Goal: Obtain resource: Download file/media

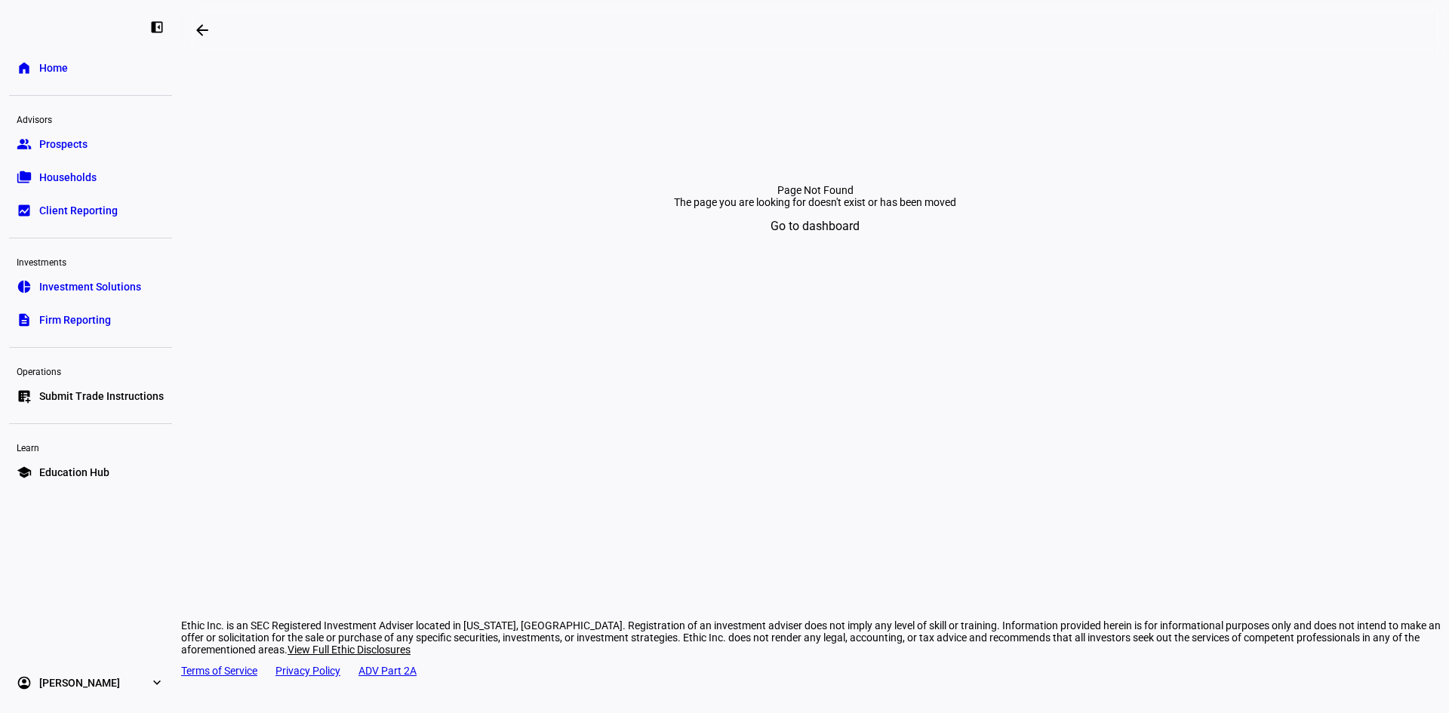
click at [866, 245] on span at bounding box center [815, 226] width 131 height 36
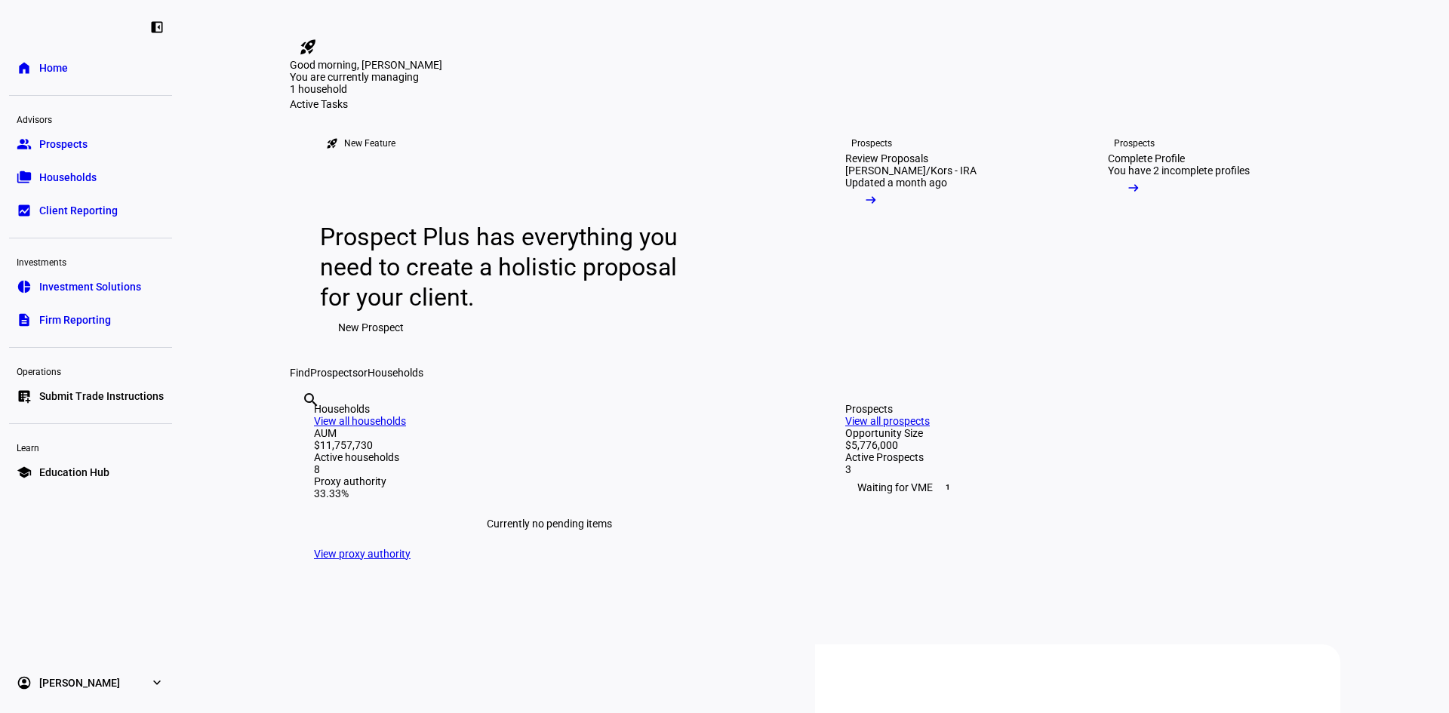
click at [182, 192] on eth-layout-page-content "rocket_launch Product Updates The latest features and improvements Powered by L…" at bounding box center [815, 356] width 1268 height 713
click at [57, 168] on link "folder_copy Households" at bounding box center [90, 177] width 163 height 30
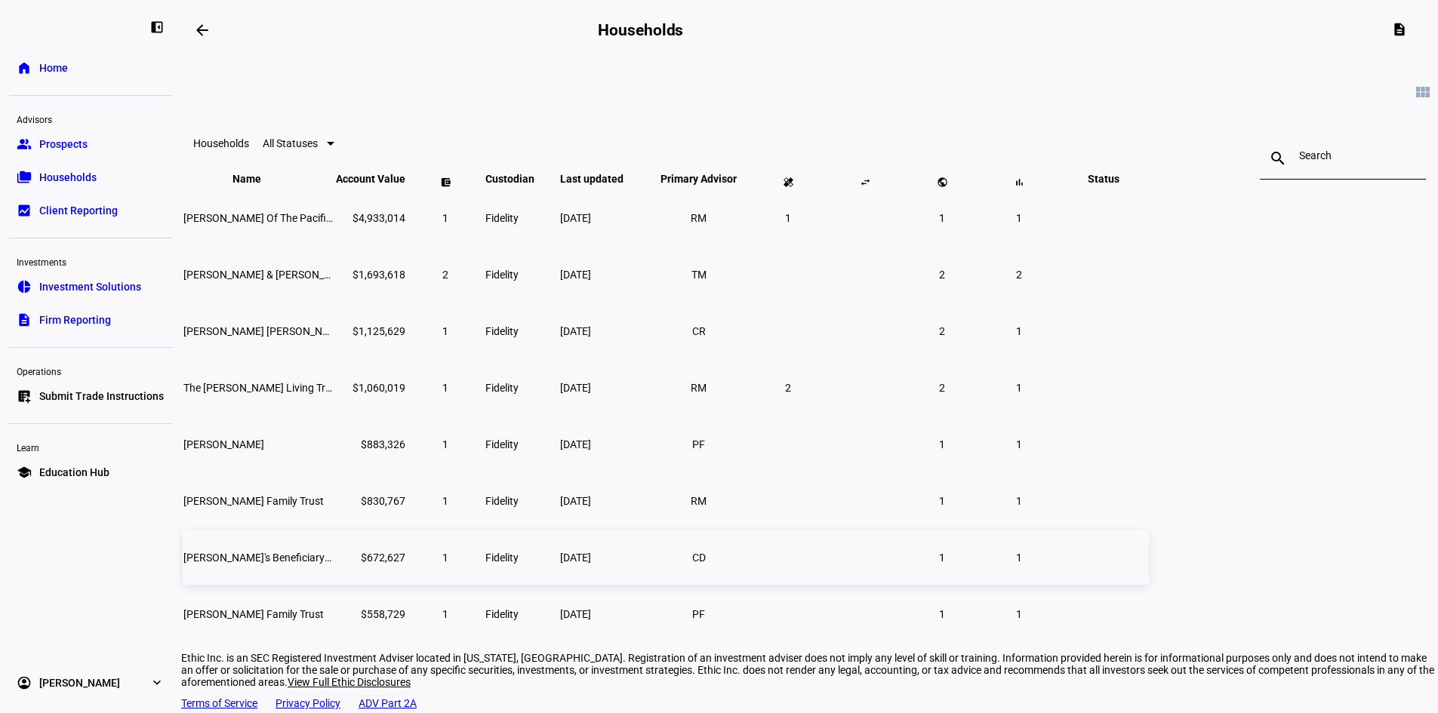
click at [334, 585] on td "[PERSON_NAME]'s Beneficiary IRA" at bounding box center [258, 557] width 151 height 55
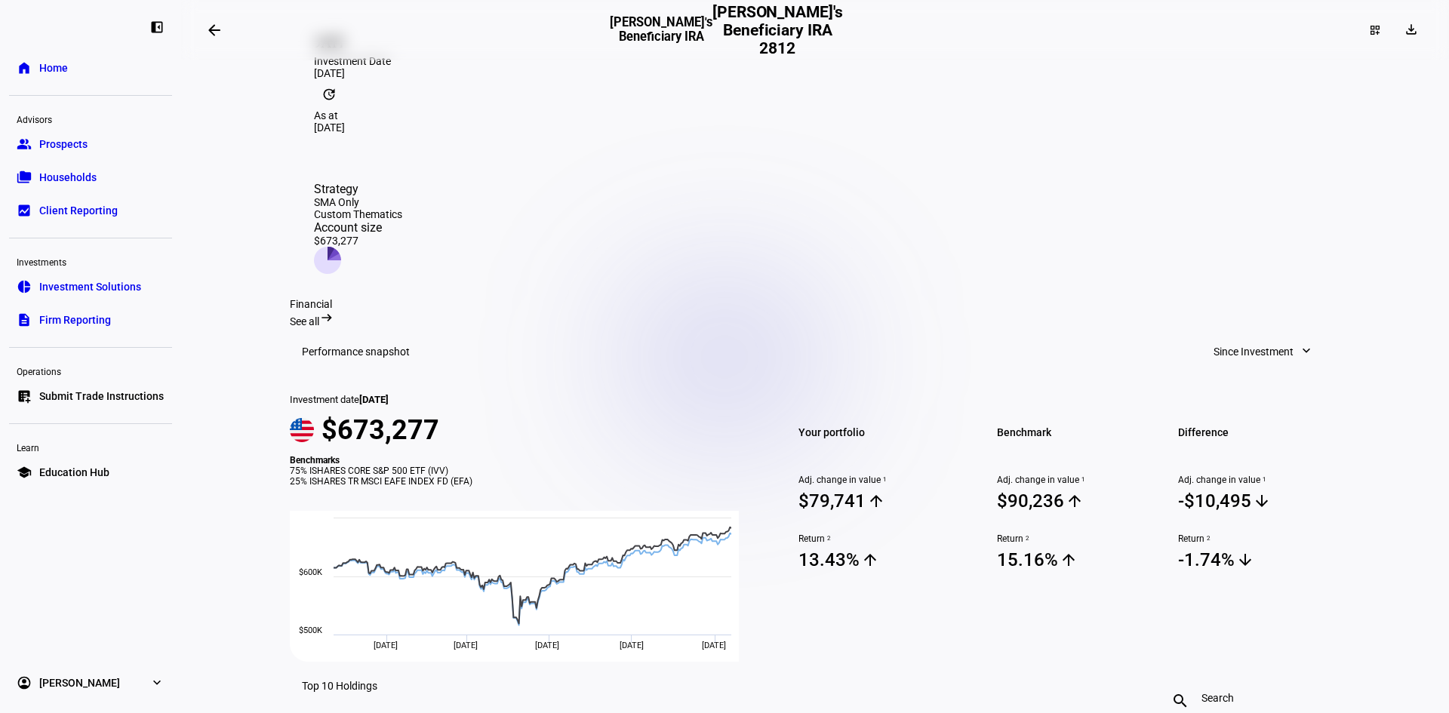
scroll to position [377, 0]
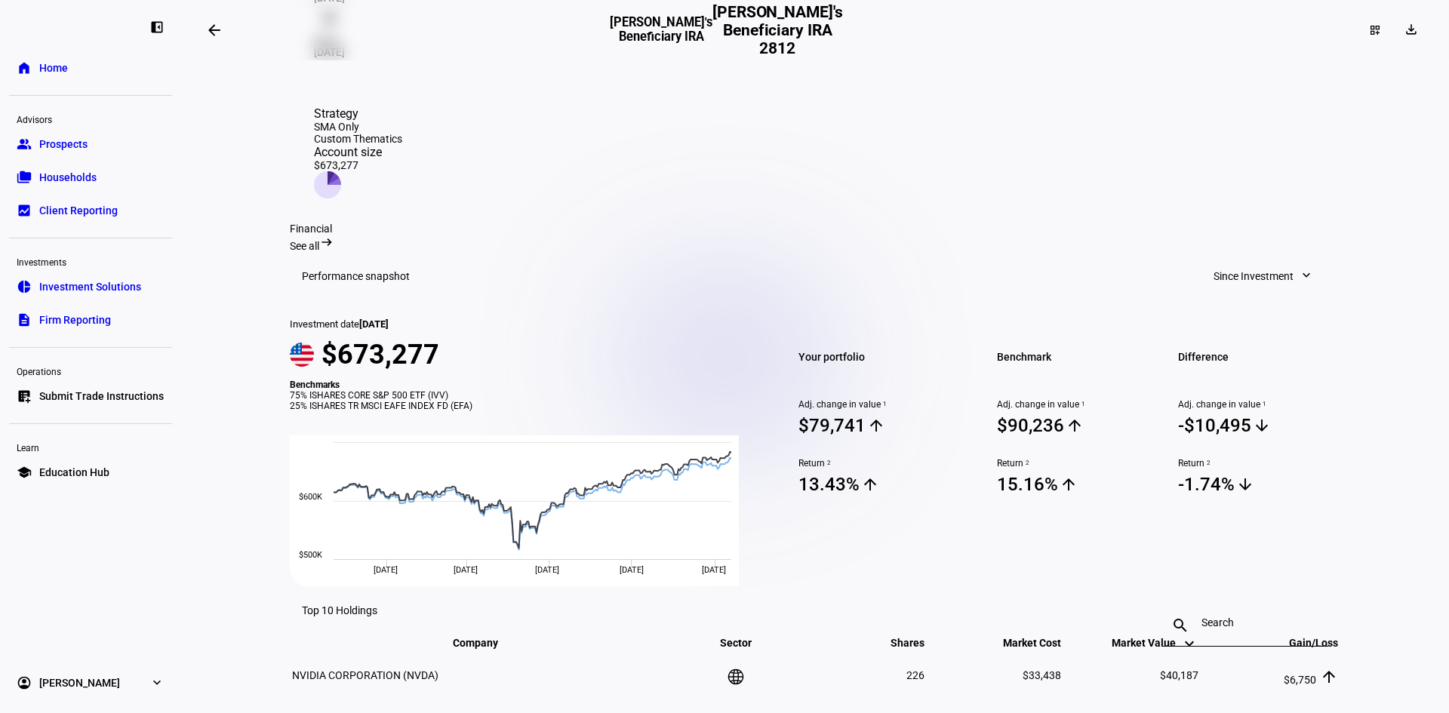
drag, startPoint x: 301, startPoint y: 350, endPoint x: 485, endPoint y: 363, distance: 184.0
click at [485, 363] on mat-card "Performance snapshot Since Investment expand_more Investment date [DATE] $673,2…" at bounding box center [815, 419] width 1051 height 334
click at [556, 401] on div "25% ISHARES TR MSCI EAFE INDEX FD (EFA)" at bounding box center [523, 406] width 467 height 11
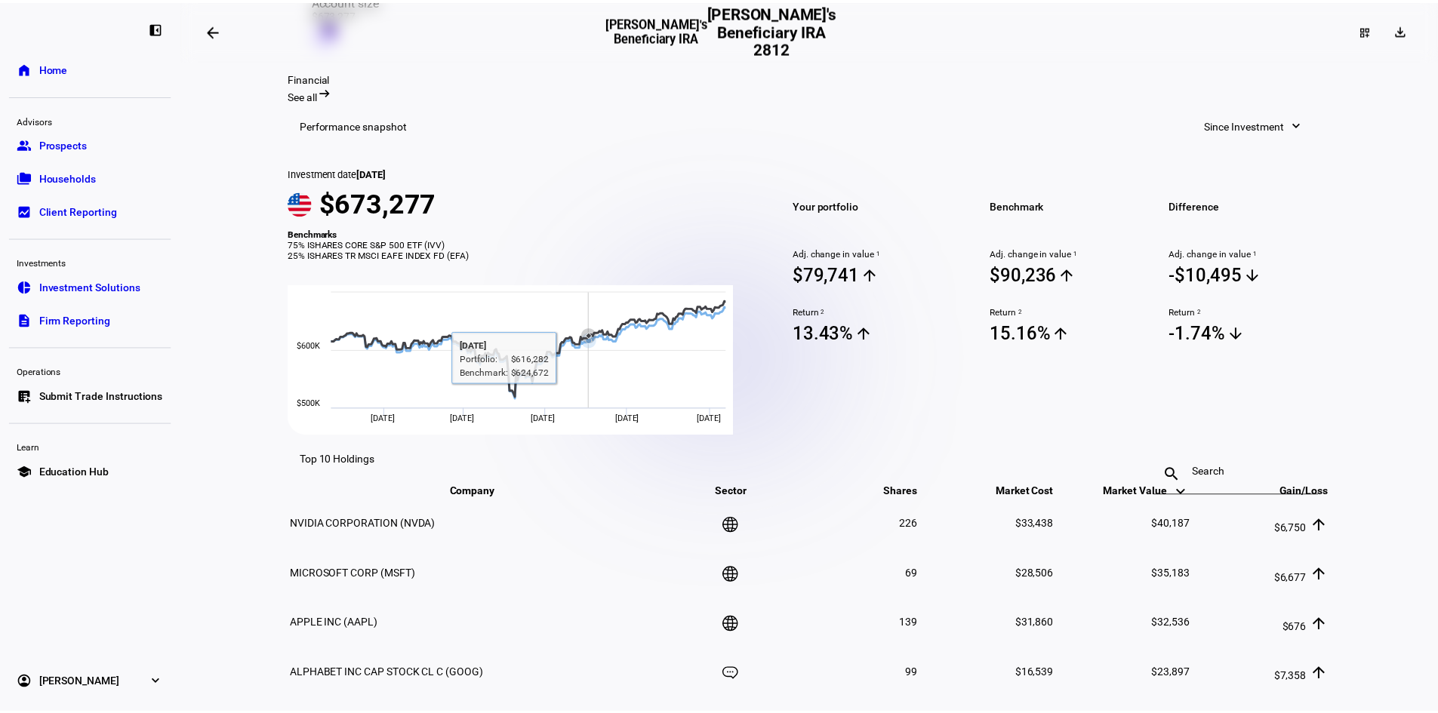
scroll to position [151, 0]
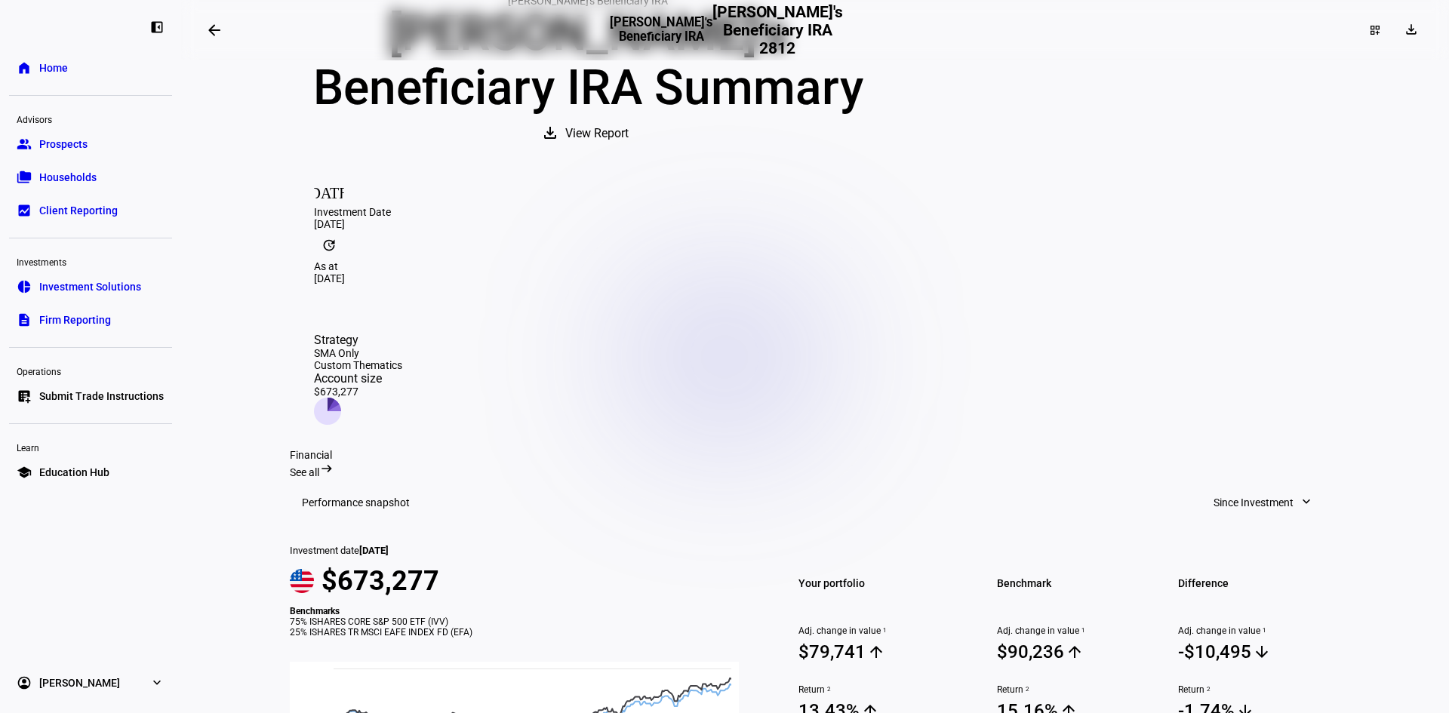
click at [559, 142] on mat-icon "download" at bounding box center [550, 133] width 18 height 18
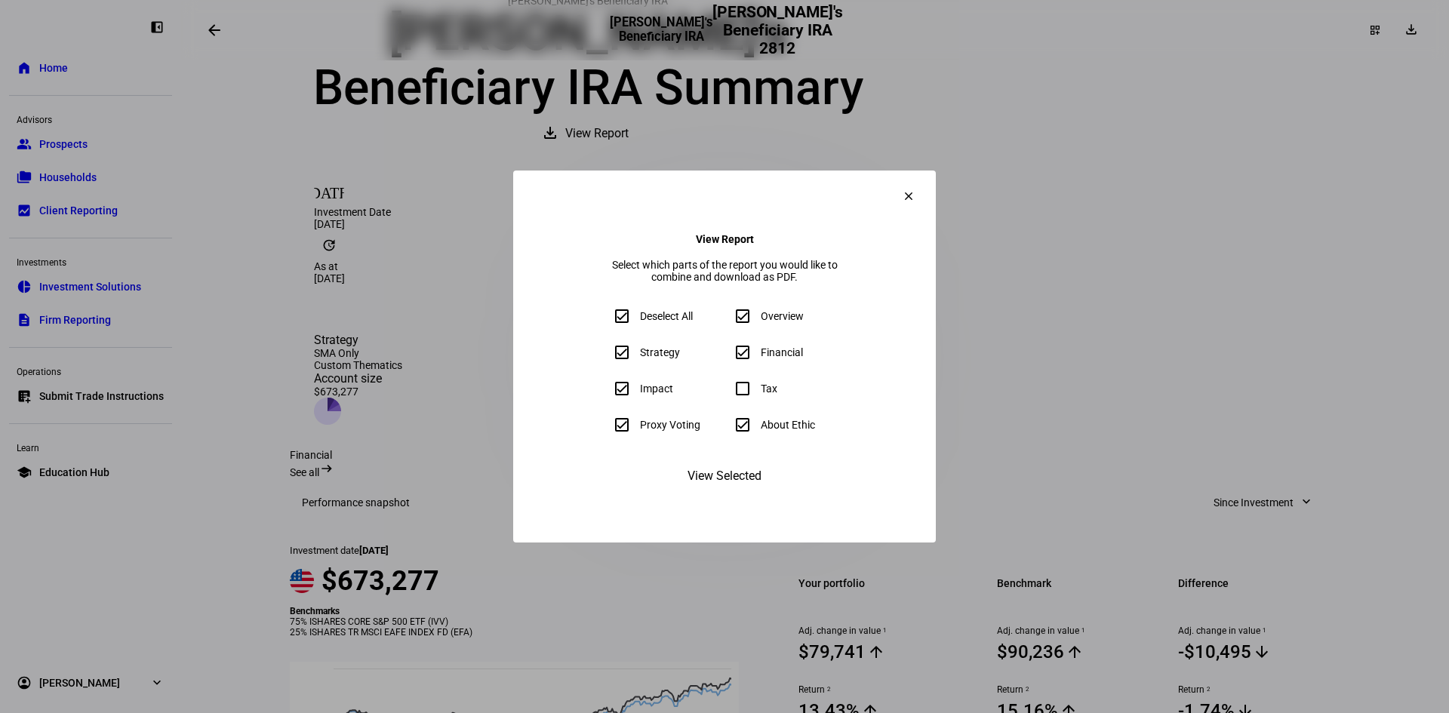
click at [732, 494] on span "View Selected" at bounding box center [725, 476] width 74 height 36
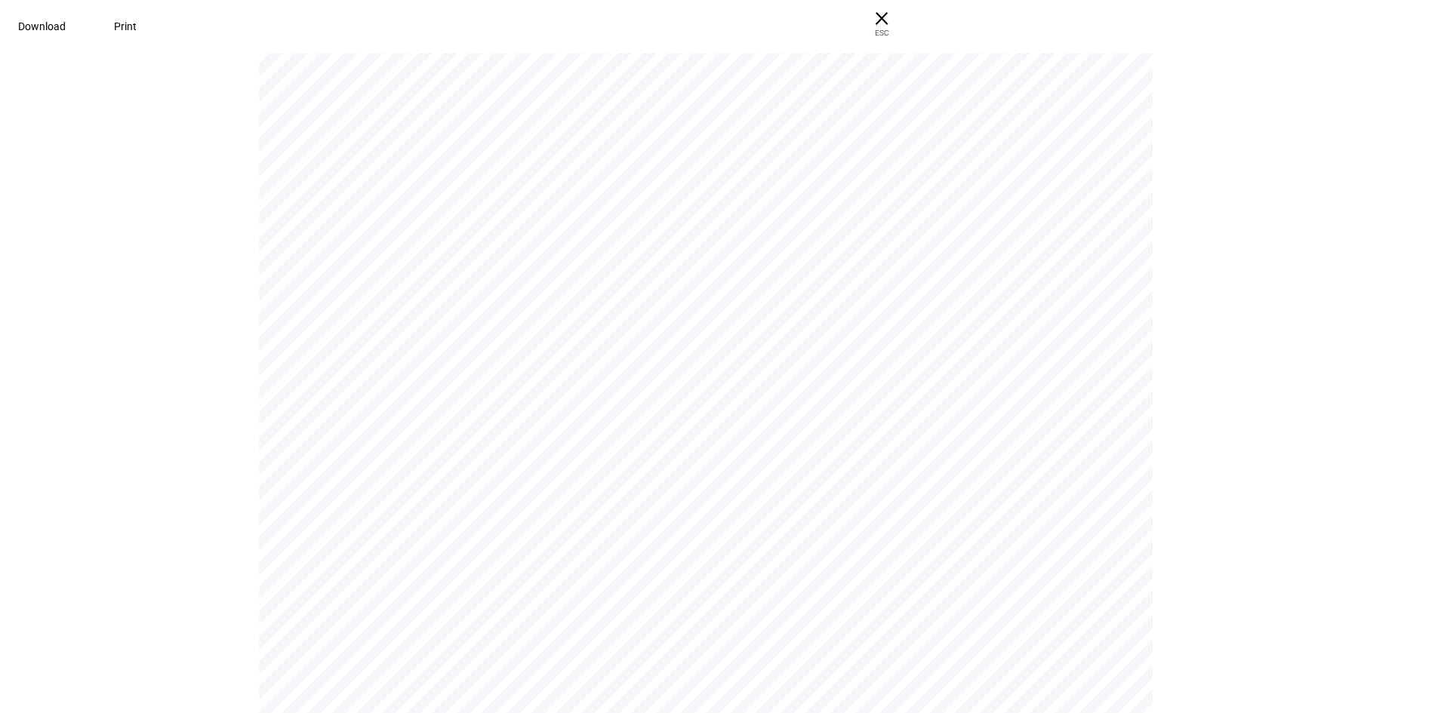
scroll to position [7096, 0]
drag, startPoint x: 385, startPoint y: 422, endPoint x: 427, endPoint y: 433, distance: 43.8
click at [399, 422] on div "Ownership Compare your portfolio’s cumulative environmental impacts to those of…" at bounding box center [712, 602] width 907 height 1174
click at [470, 464] on div "Ownership Compare your portfolio’s cumulative environmental impacts to those of…" at bounding box center [712, 602] width 907 height 1174
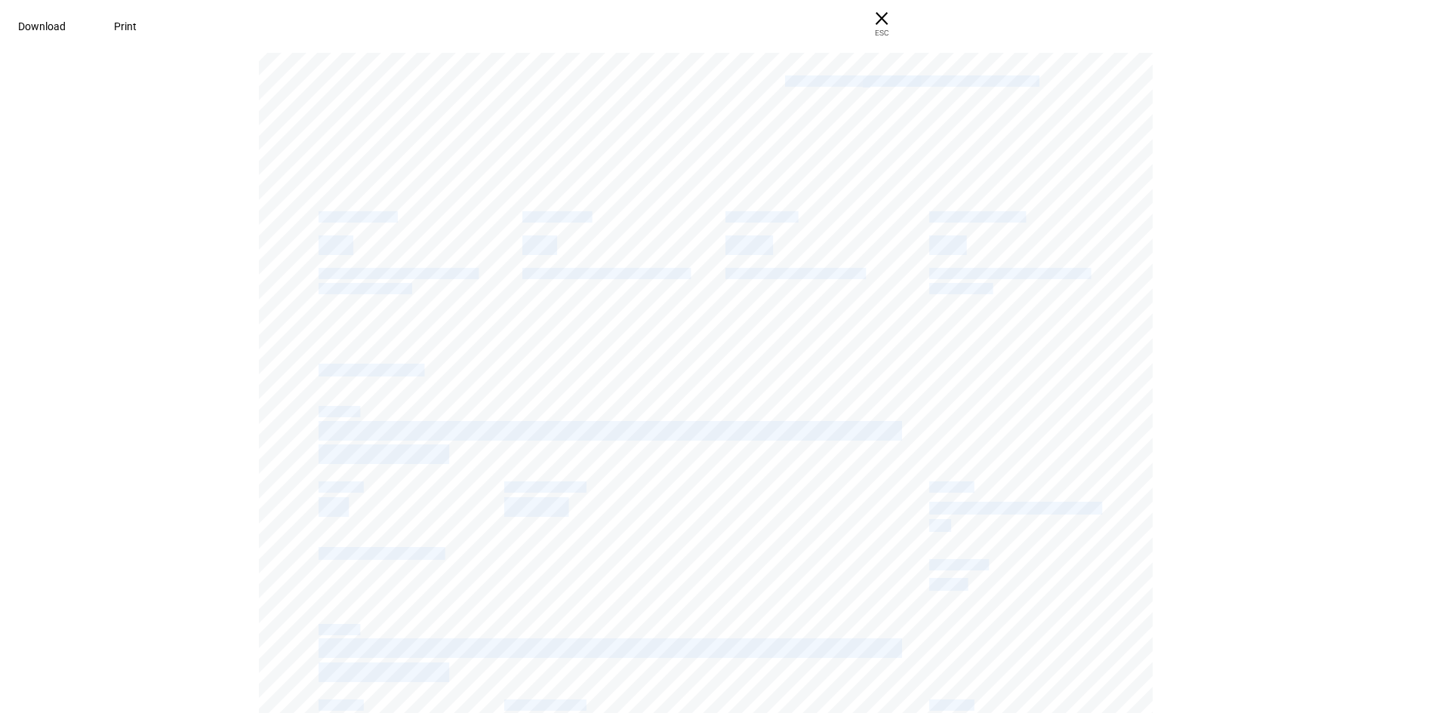
drag, startPoint x: 322, startPoint y: 223, endPoint x: 658, endPoint y: 240, distance: 335.6
click at [658, 239] on div "Proxy Voting Explore proxy votes cast by Ethic. Proxy Reporting (Last 12 Months…" at bounding box center [712, 623] width 907 height 1174
click at [615, 342] on div "Proxy Voting Explore proxy votes cast by Ethic. Proxy Reporting (Last 12 Months…" at bounding box center [712, 623] width 907 height 1174
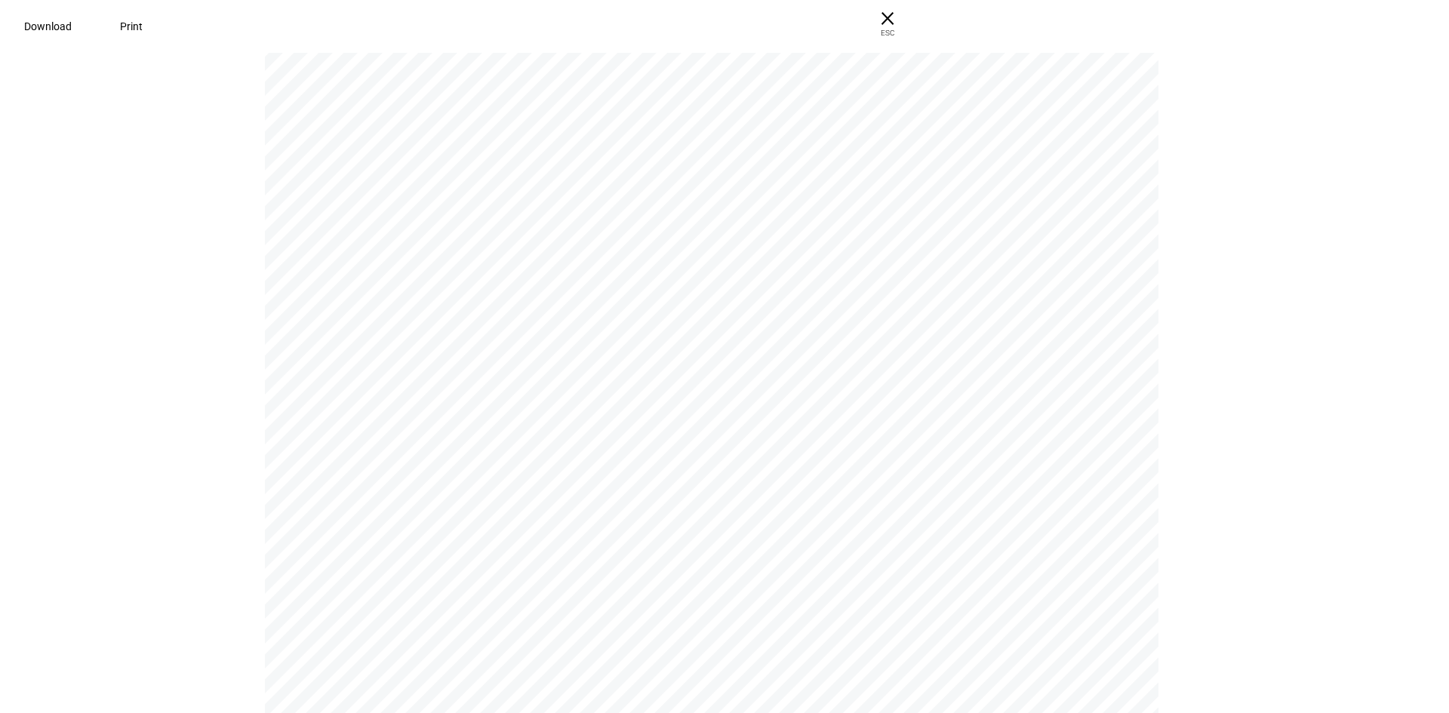
scroll to position [0, 0]
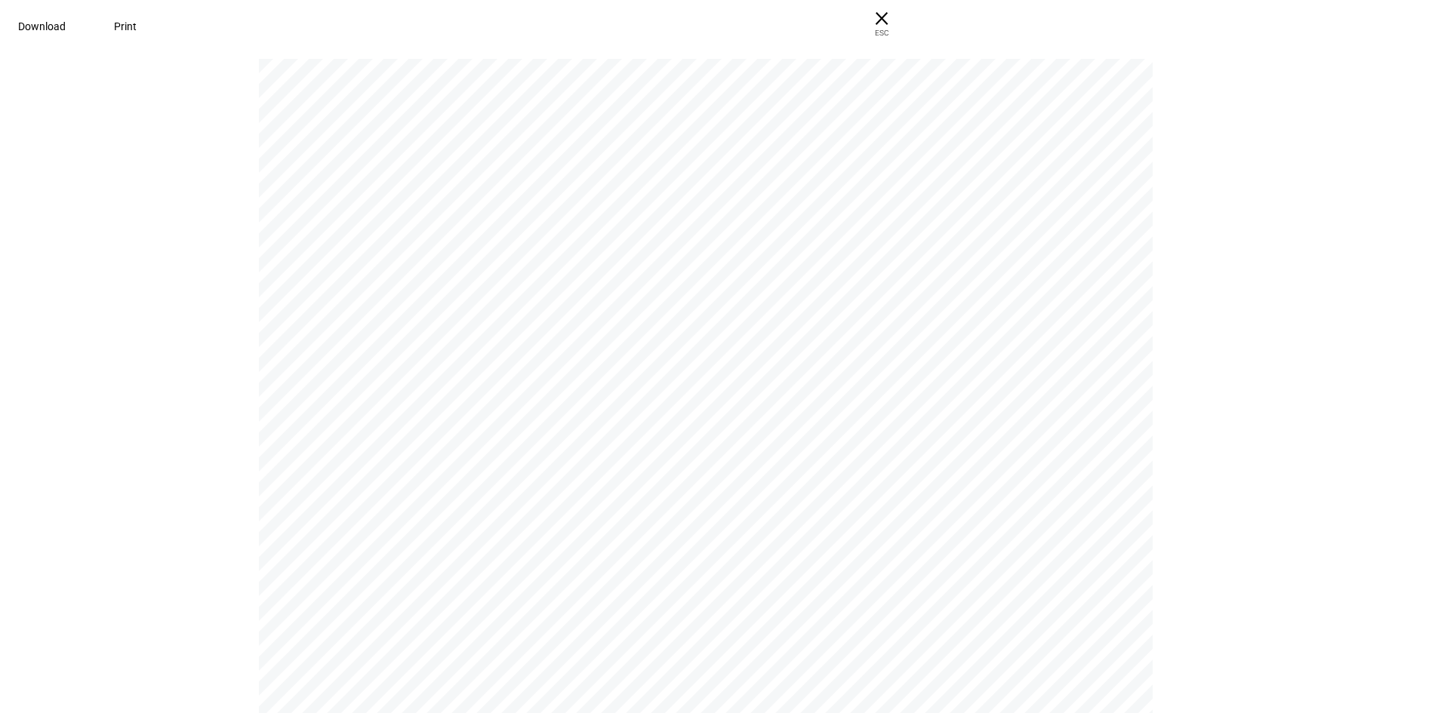
click at [906, 21] on span "× ESC" at bounding box center [882, 24] width 48 height 48
